Goal: Information Seeking & Learning: Understand process/instructions

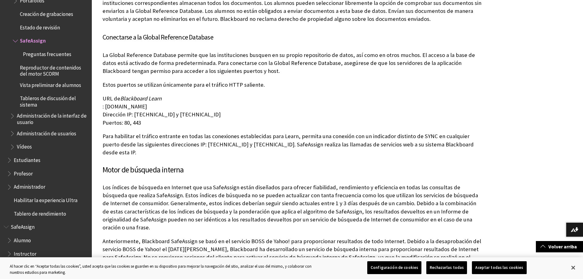
scroll to position [275, 0]
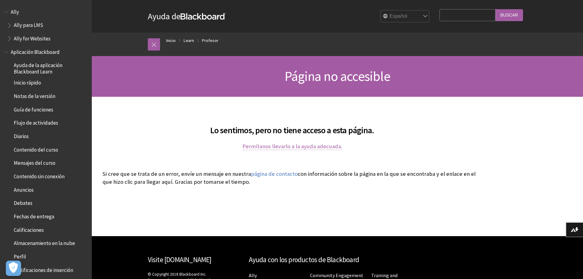
click at [282, 146] on link "Permítanos llevarlo a la ayuda adecuada." at bounding box center [292, 146] width 100 height 7
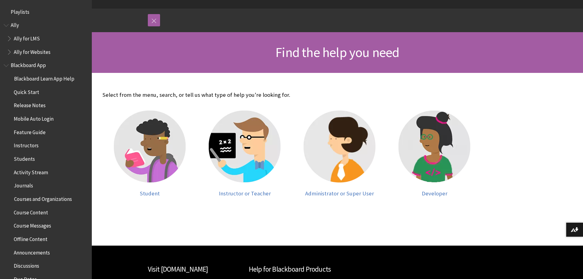
scroll to position [61, 0]
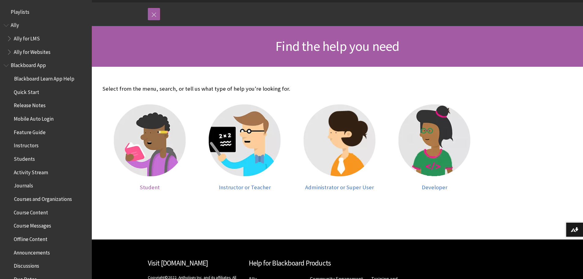
click at [160, 151] on img at bounding box center [150, 140] width 72 height 72
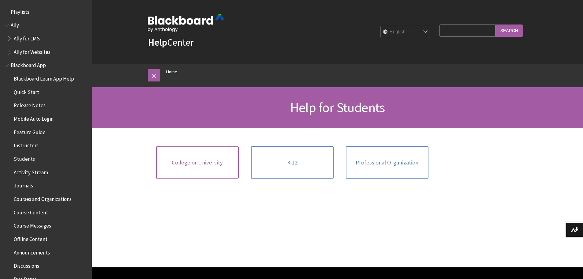
click at [209, 161] on span "College or University" at bounding box center [197, 162] width 51 height 7
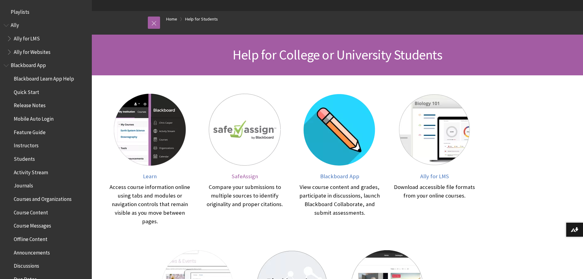
scroll to position [61, 0]
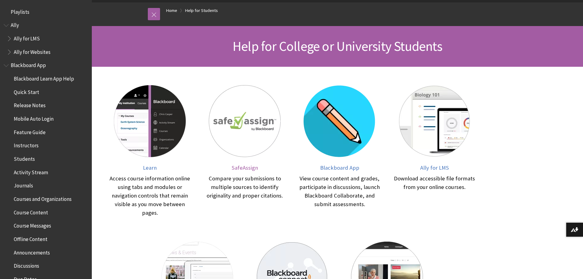
click at [252, 127] on img at bounding box center [245, 121] width 72 height 72
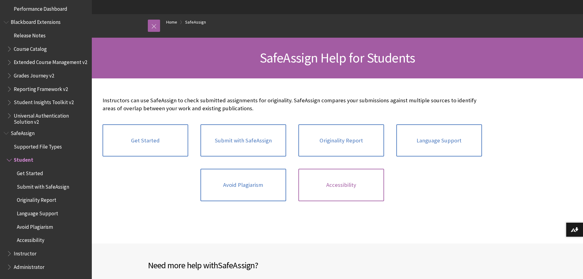
scroll to position [61, 0]
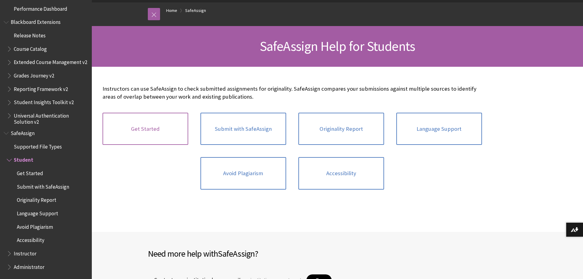
click at [157, 126] on link "Get Started" at bounding box center [146, 129] width 86 height 32
click at [253, 128] on link "Submit with SafeAssign" at bounding box center [243, 129] width 86 height 32
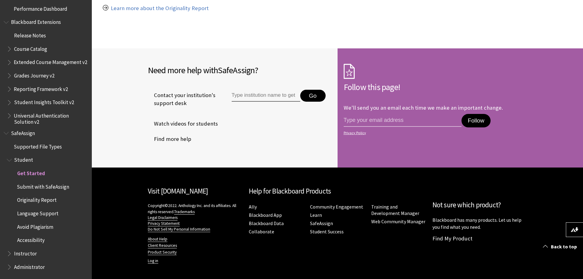
scroll to position [525, 0]
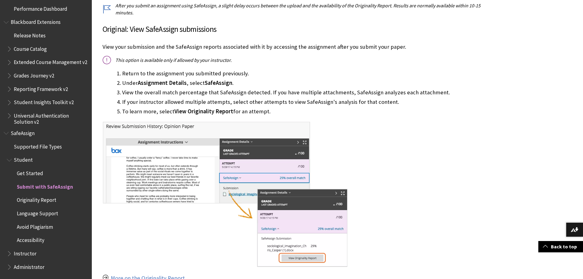
scroll to position [367, 0]
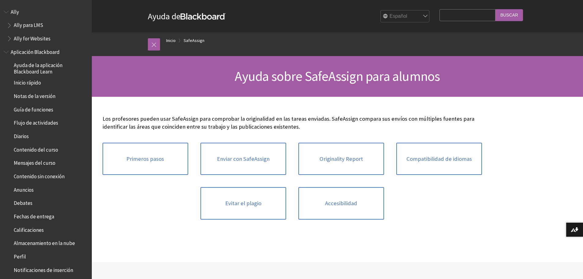
scroll to position [456, 0]
